Goal: Check status: Check status

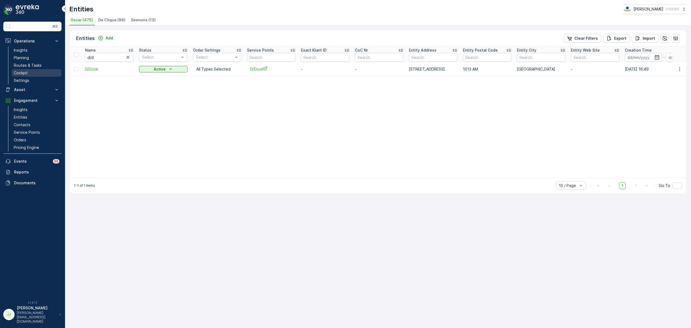
click at [32, 69] on link "Cockpit" at bounding box center [37, 73] width 50 height 8
click at [33, 67] on p "Routes & Tasks" at bounding box center [28, 65] width 28 height 5
click at [33, 66] on p "Routes & Tasks" at bounding box center [28, 65] width 28 height 5
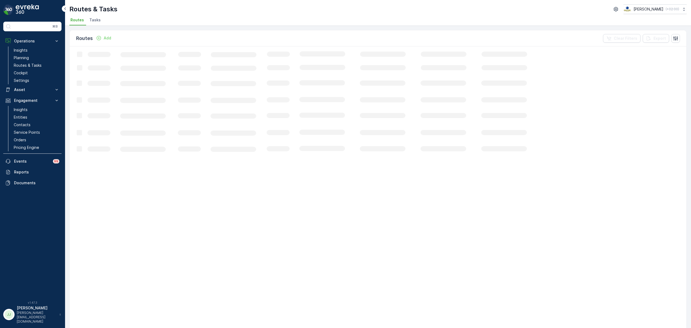
click at [90, 22] on span "Tasks" at bounding box center [94, 19] width 11 height 5
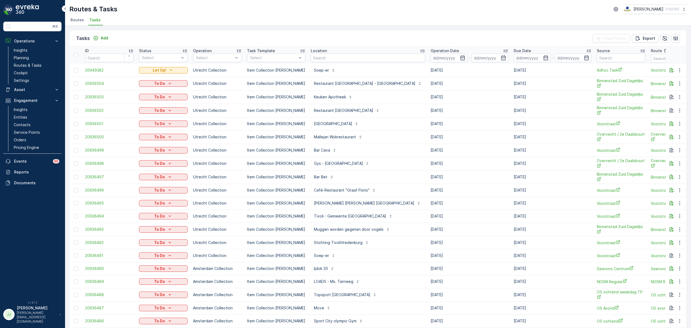
click at [76, 22] on span "Routes" at bounding box center [76, 19] width 13 height 5
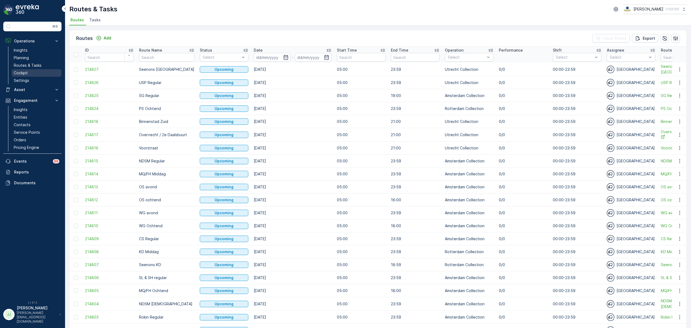
click at [24, 72] on p "Cockpit" at bounding box center [21, 72] width 14 height 5
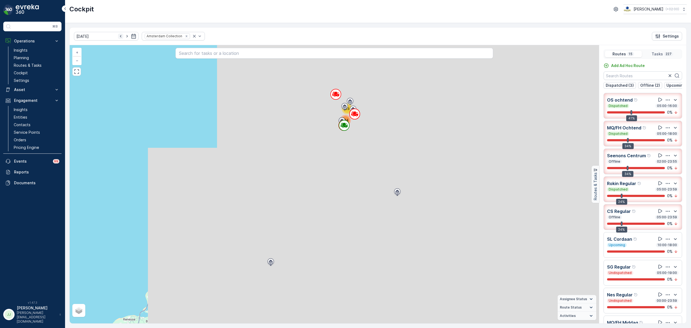
click at [118, 37] on icon "button" at bounding box center [120, 35] width 5 height 5
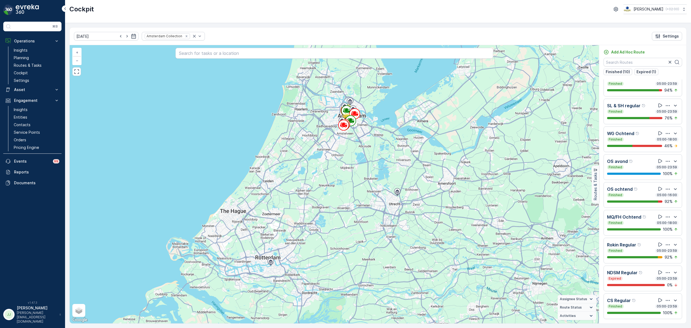
scroll to position [32, 0]
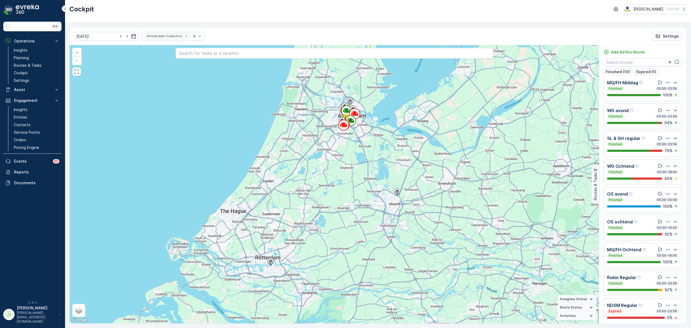
drag, startPoint x: 117, startPoint y: 37, endPoint x: 128, endPoint y: 44, distance: 13.1
click at [118, 37] on icon "button" at bounding box center [120, 35] width 5 height 5
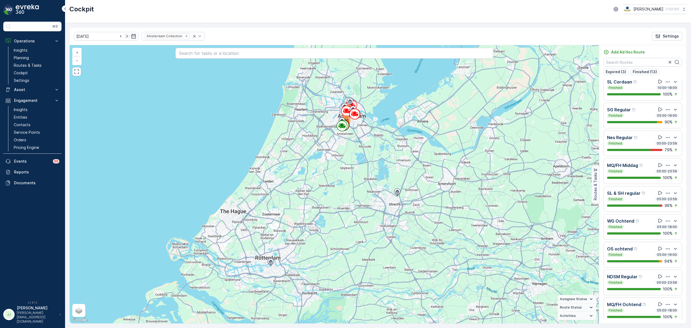
click at [124, 38] on icon "button" at bounding box center [126, 35] width 5 height 5
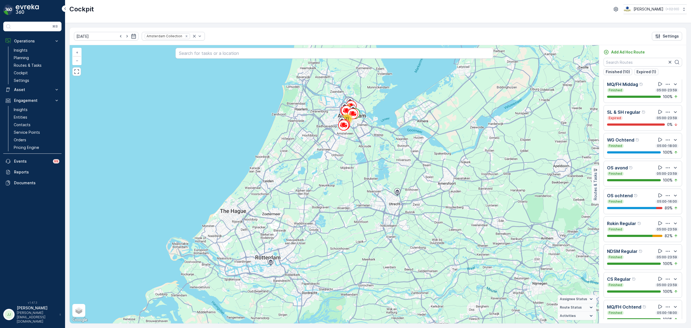
scroll to position [67, 0]
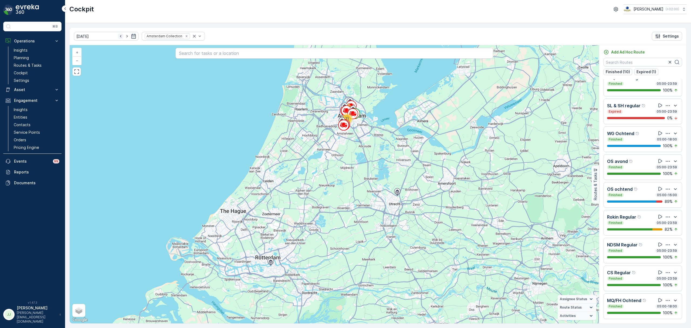
click at [120, 37] on icon "button" at bounding box center [120, 36] width 1 height 2
type input "[DATE]"
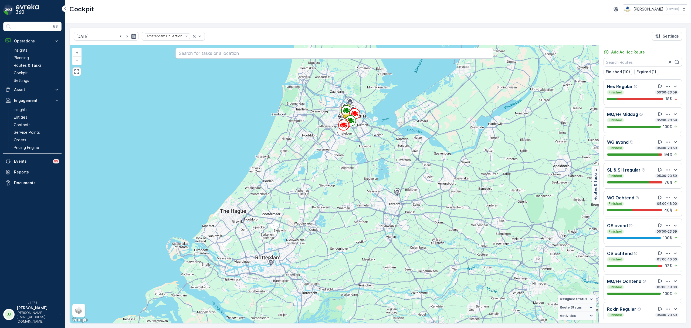
scroll to position [67, 0]
